Goal: Information Seeking & Learning: Learn about a topic

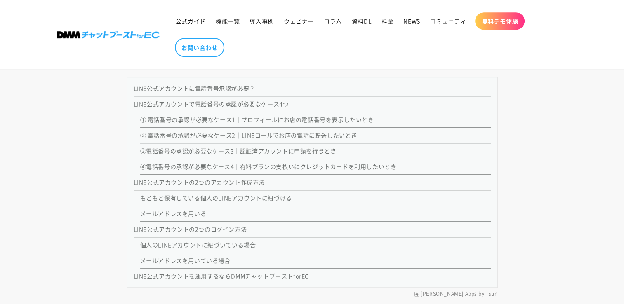
scroll to position [686, 0]
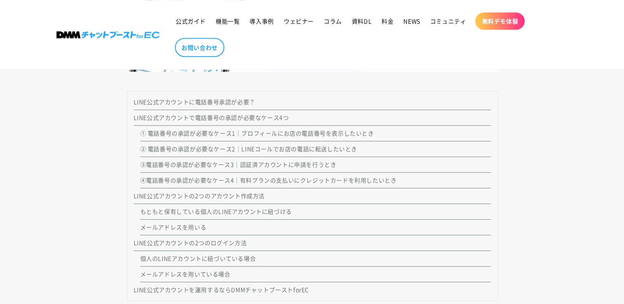
click at [204, 103] on link "LINE公式アカウントに電話番号承認が必要？" at bounding box center [195, 102] width 122 height 8
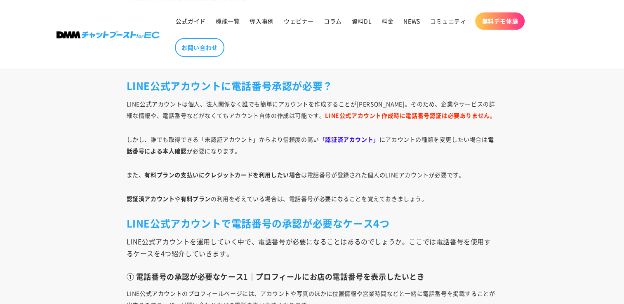
scroll to position [926, 0]
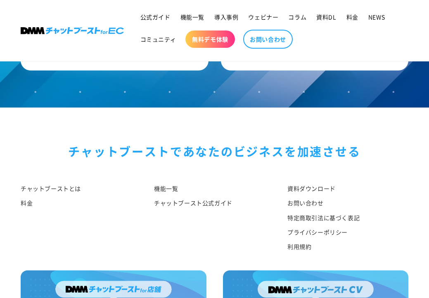
scroll to position [4610, 0]
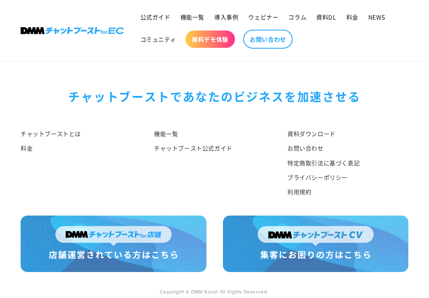
drag, startPoint x: 399, startPoint y: 80, endPoint x: 392, endPoint y: 71, distance: 10.9
